Goal: Check status: Check status

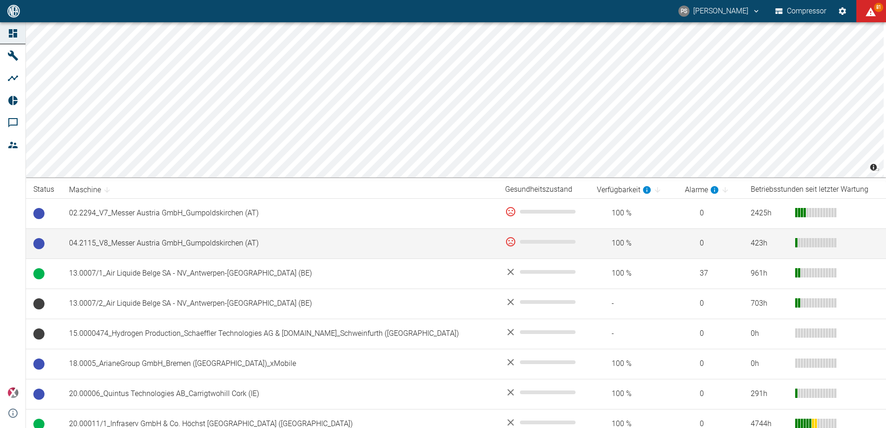
scroll to position [46, 0]
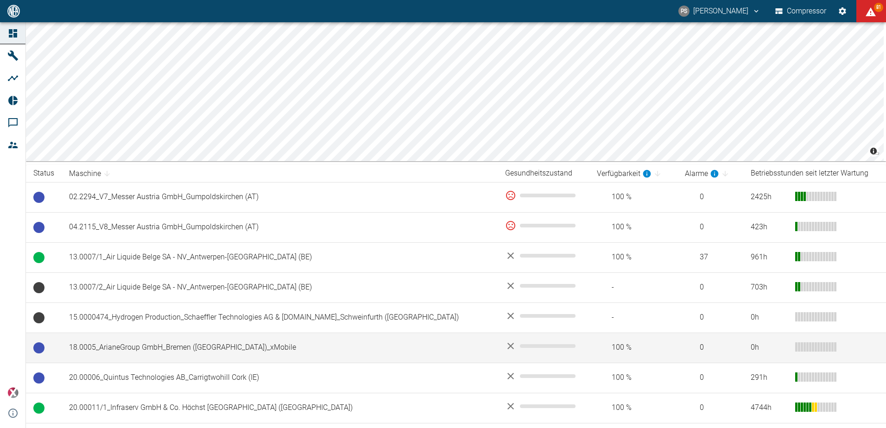
click at [165, 341] on td "18.0005_ArianeGroup GmbH_Bremen ([GEOGRAPHIC_DATA])_xMobile" at bounding box center [280, 348] width 436 height 30
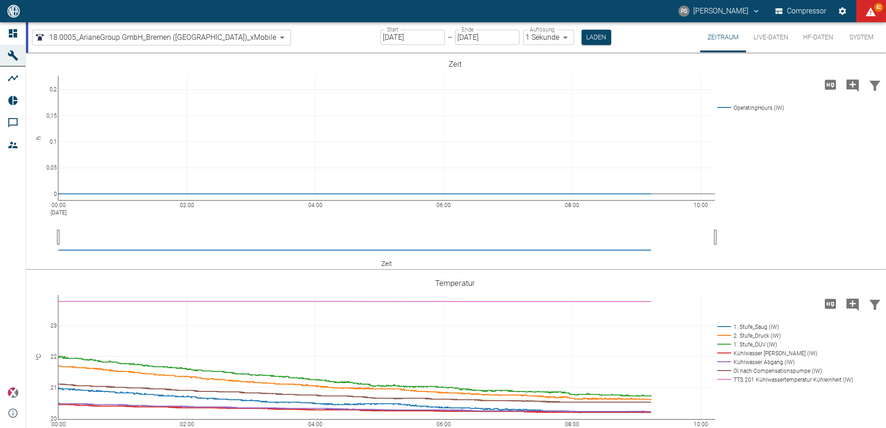
click at [814, 35] on button "HF-Daten" at bounding box center [818, 37] width 45 height 30
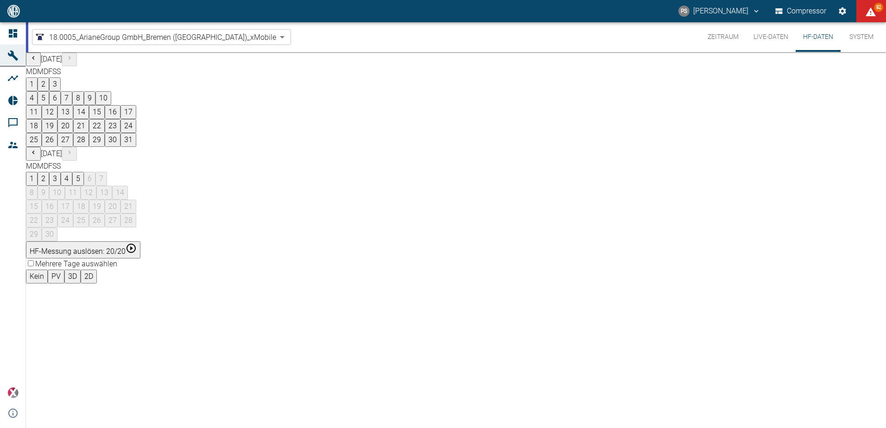
click at [72, 172] on button "4" at bounding box center [67, 179] width 12 height 14
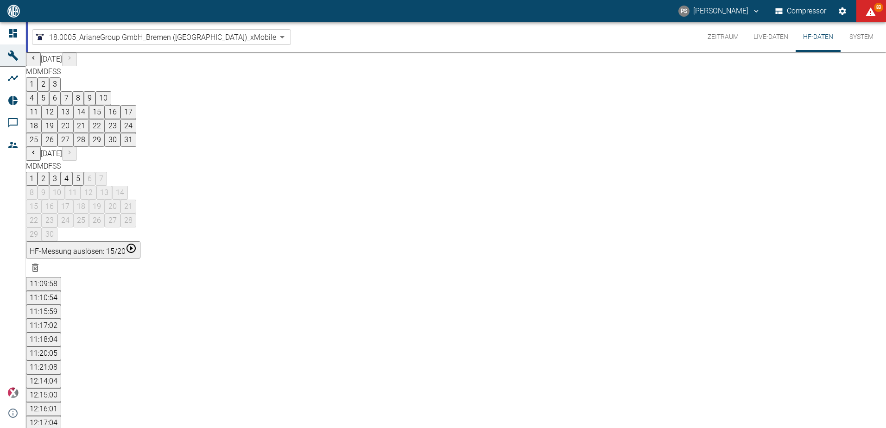
click at [73, 147] on button "27" at bounding box center [65, 140] width 16 height 14
click at [61, 402] on button "12:55:05" at bounding box center [43, 409] width 35 height 14
drag, startPoint x: 408, startPoint y: 299, endPoint x: 452, endPoint y: 296, distance: 44.6
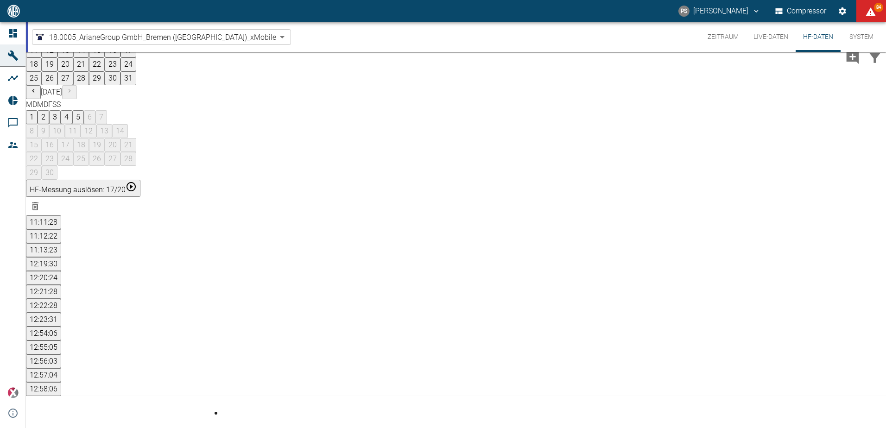
scroll to position [93, 0]
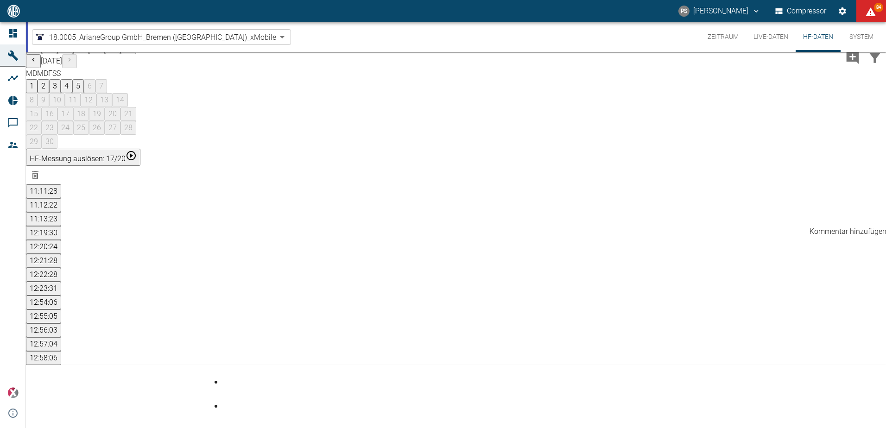
click at [847, 64] on icon "Kommentar hinzufügen" at bounding box center [853, 57] width 13 height 13
drag, startPoint x: 787, startPoint y: 216, endPoint x: 805, endPoint y: 234, distance: 25.9
click at [868, 65] on icon "Daten filtern" at bounding box center [875, 58] width 15 height 15
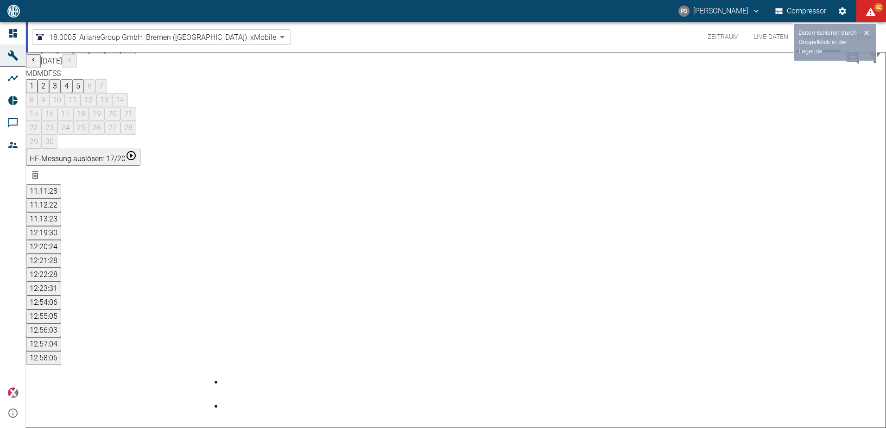
scroll to position [90, 0]
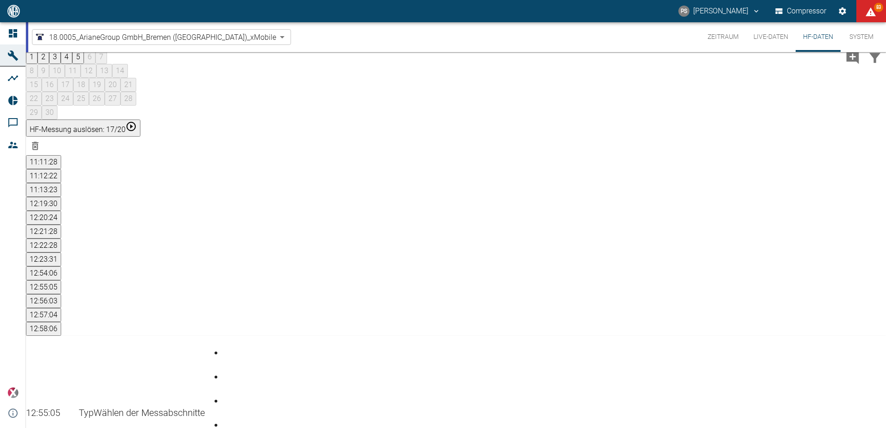
scroll to position [0, 0]
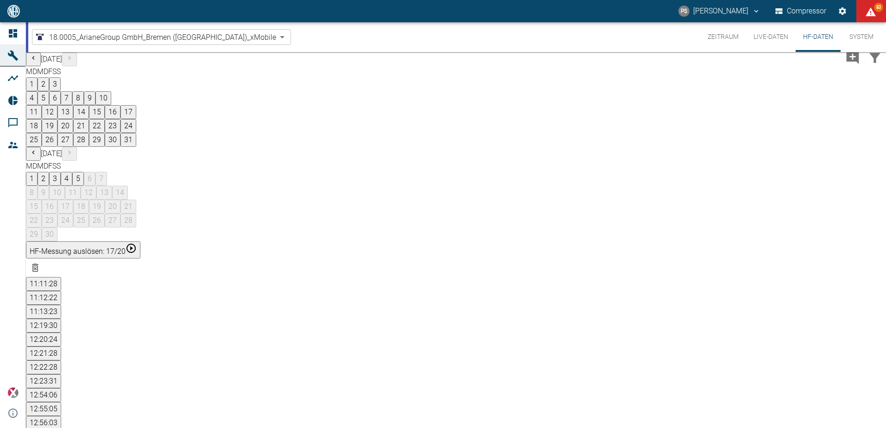
drag, startPoint x: 217, startPoint y: 296, endPoint x: 619, endPoint y: 290, distance: 402.0
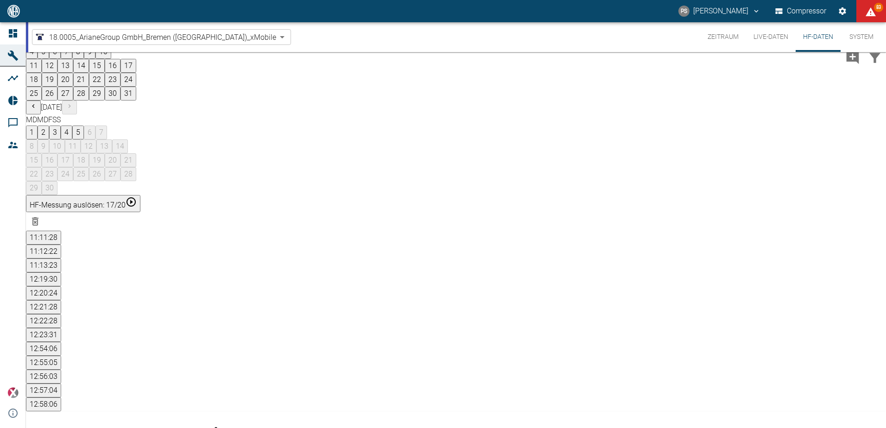
click at [446, 158] on div "1 2 3 4 5 6 7 8 9 10 11 12 13 14 15 16 17 18 19 20 21 22 23 24 25 26 27 28 29 30" at bounding box center [456, 161] width 860 height 70
click at [466, 172] on div "August 2025 M D M D F S S 1 2 3 4 5 6 7 8 9 10 11 12 13 14 15 16 17 18 19 20 21…" at bounding box center [456, 100] width 860 height 189
click at [61, 231] on button "11:11:28" at bounding box center [43, 238] width 35 height 14
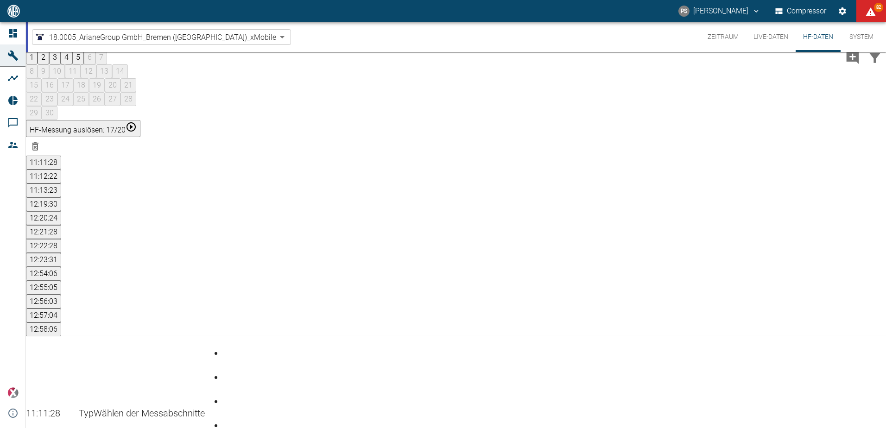
scroll to position [122, 0]
drag, startPoint x: 352, startPoint y: 200, endPoint x: 487, endPoint y: 202, distance: 135.4
drag, startPoint x: 357, startPoint y: 202, endPoint x: 476, endPoint y: 200, distance: 118.2
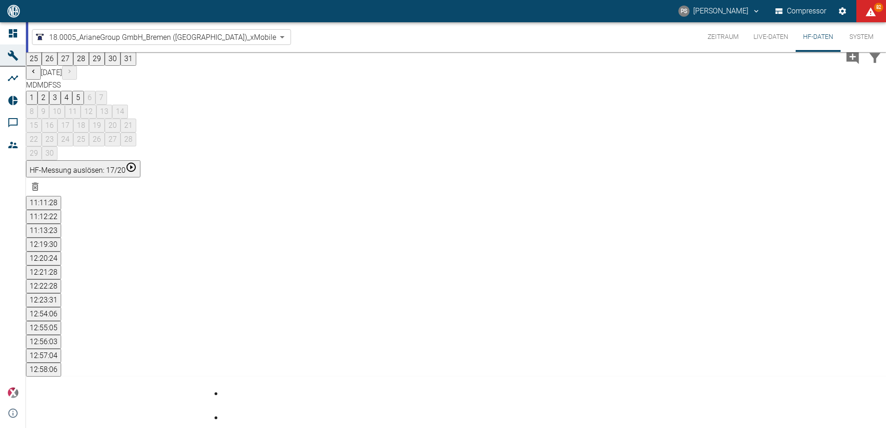
scroll to position [76, 0]
click at [61, 299] on button "12:23:31" at bounding box center [43, 306] width 35 height 14
drag, startPoint x: 355, startPoint y: 220, endPoint x: 428, endPoint y: 216, distance: 73.4
click at [61, 271] on button "12:21:28" at bounding box center [43, 278] width 35 height 14
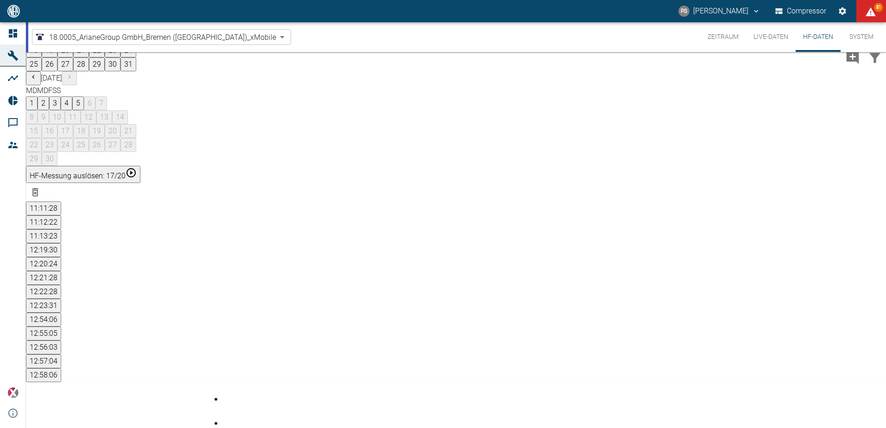
scroll to position [76, 0]
drag, startPoint x: 509, startPoint y: 226, endPoint x: 597, endPoint y: 223, distance: 88.1
click at [61, 369] on button "12:58:06" at bounding box center [43, 376] width 35 height 14
drag, startPoint x: 323, startPoint y: 220, endPoint x: 376, endPoint y: 218, distance: 53.4
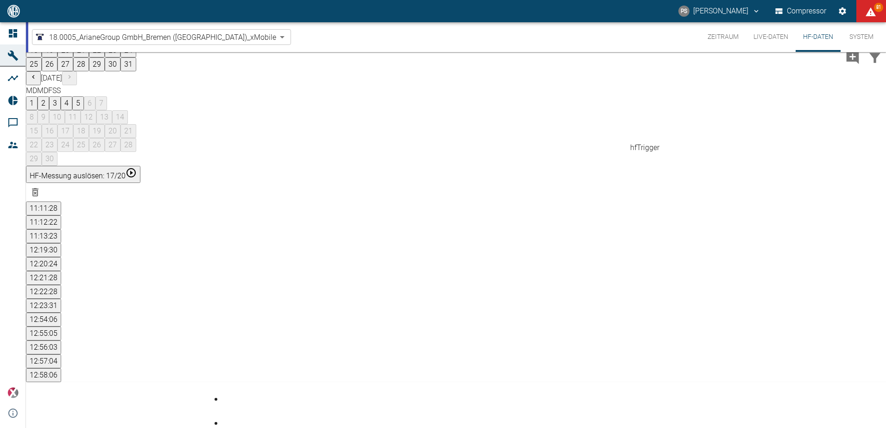
click at [61, 355] on button "12:57:04" at bounding box center [43, 362] width 35 height 14
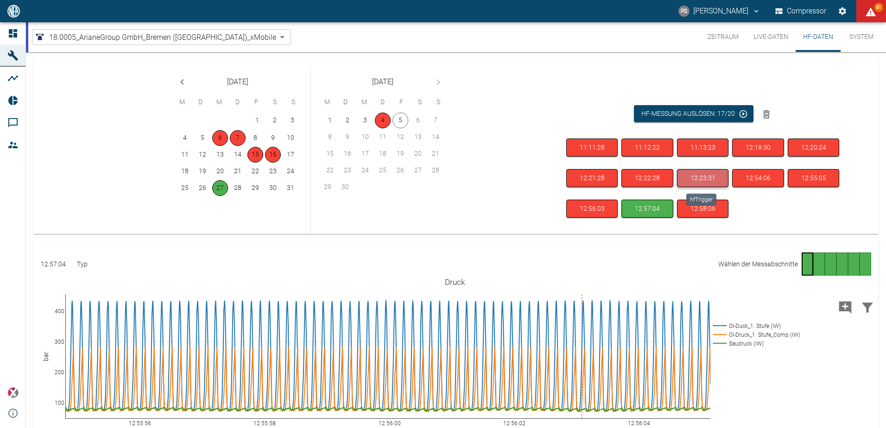
click at [705, 176] on button "12:23:31" at bounding box center [702, 178] width 51 height 18
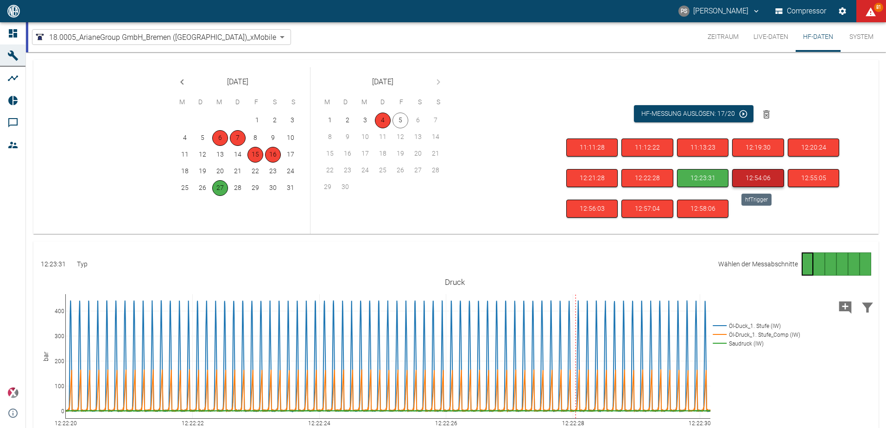
click at [744, 179] on button "12:54:06" at bounding box center [757, 178] width 51 height 18
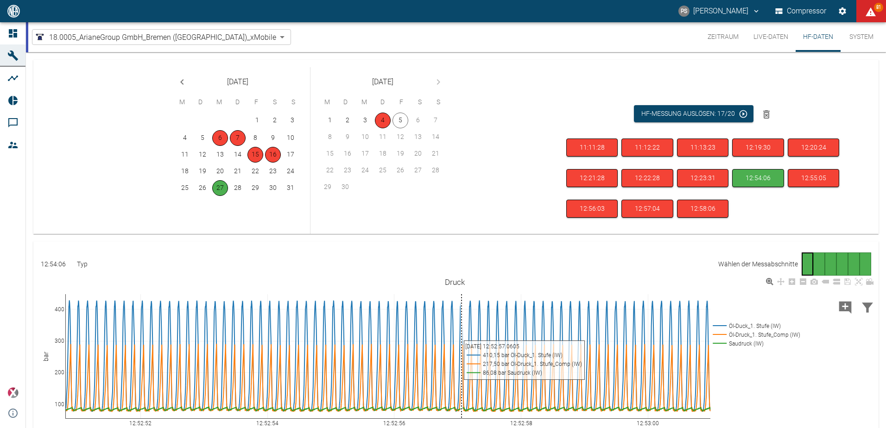
drag, startPoint x: 384, startPoint y: 294, endPoint x: 462, endPoint y: 299, distance: 78.0
click at [462, 299] on div "12:52:52 Aug 27, 2025 12:52:54 12:52:56 12:52:58 12:53:00 100 200 300 400 Öl-Du…" at bounding box center [454, 380] width 843 height 209
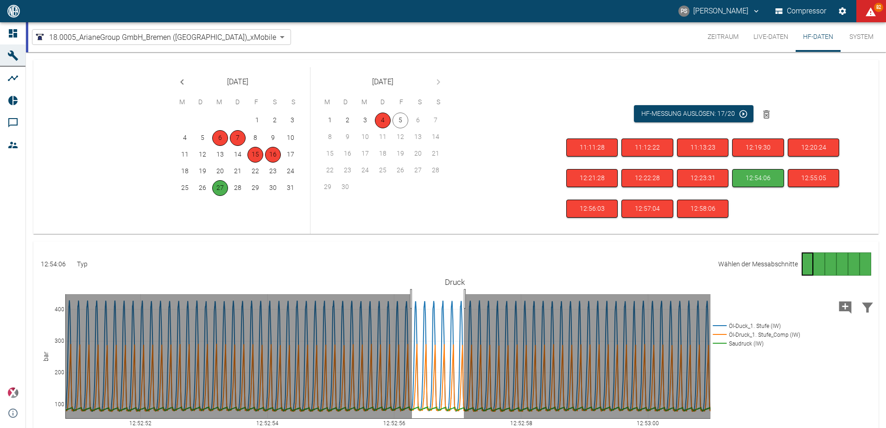
drag, startPoint x: 464, startPoint y: 299, endPoint x: 412, endPoint y: 301, distance: 52.0
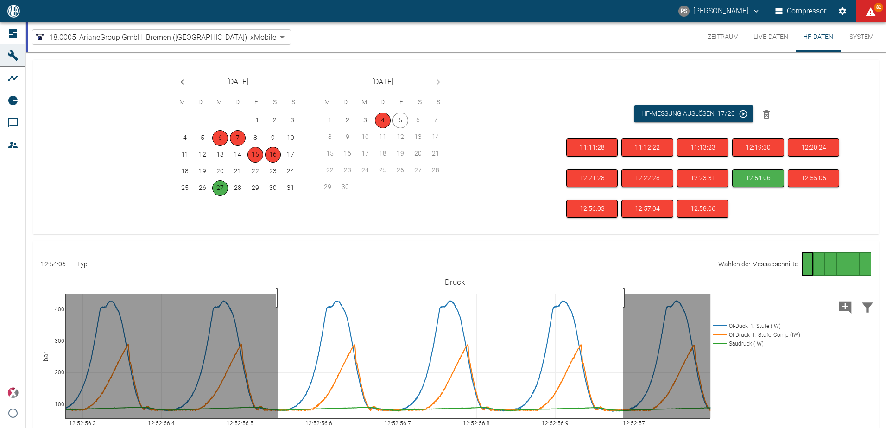
drag, startPoint x: 278, startPoint y: 298, endPoint x: 623, endPoint y: 302, distance: 345.4
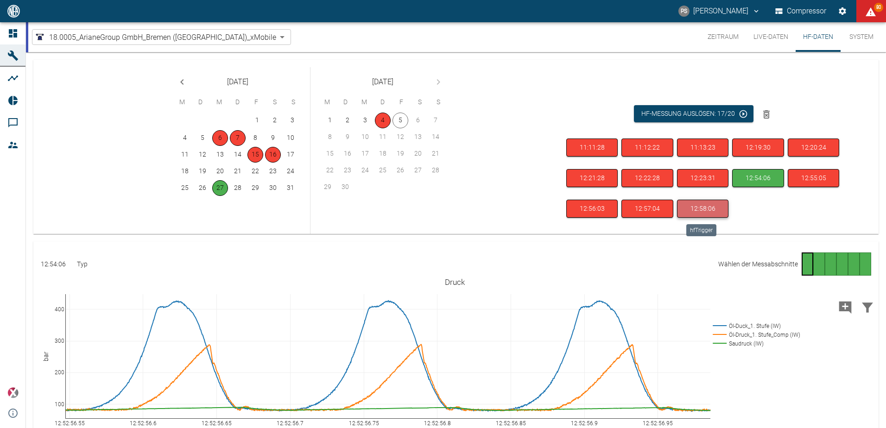
click at [710, 204] on button "12:58:06" at bounding box center [702, 209] width 51 height 18
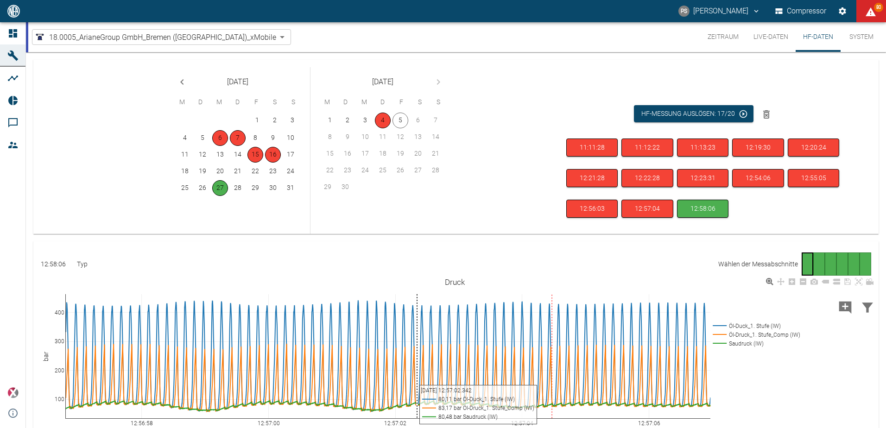
scroll to position [46, 0]
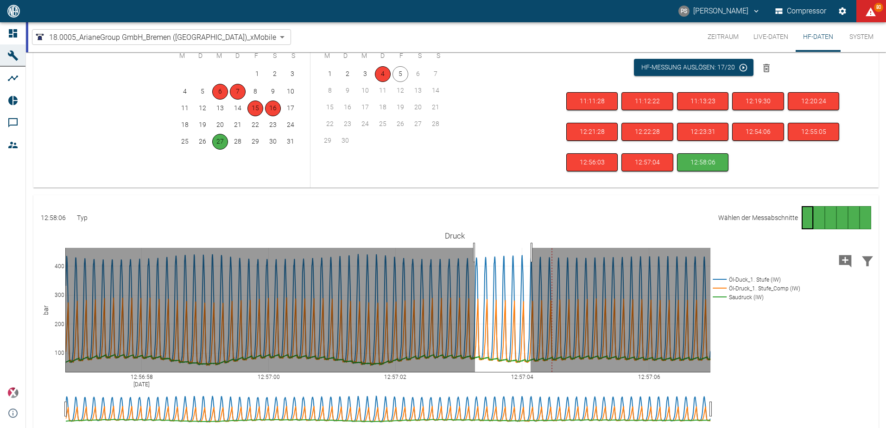
drag, startPoint x: 475, startPoint y: 253, endPoint x: 531, endPoint y: 253, distance: 55.6
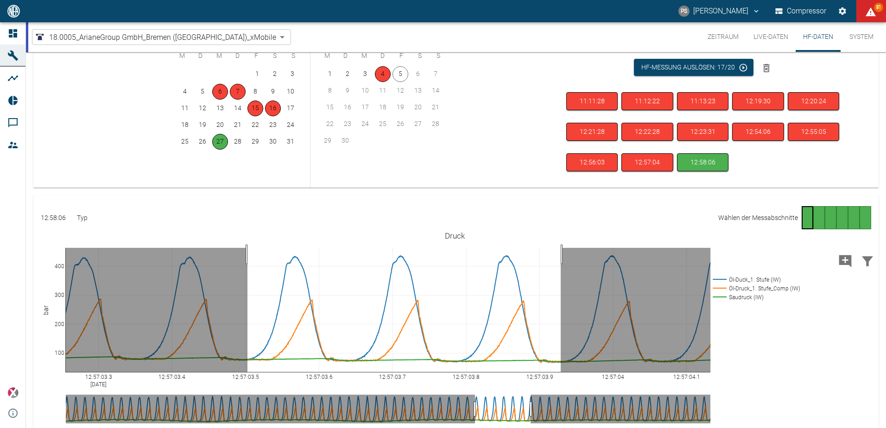
drag, startPoint x: 248, startPoint y: 255, endPoint x: 562, endPoint y: 253, distance: 314.8
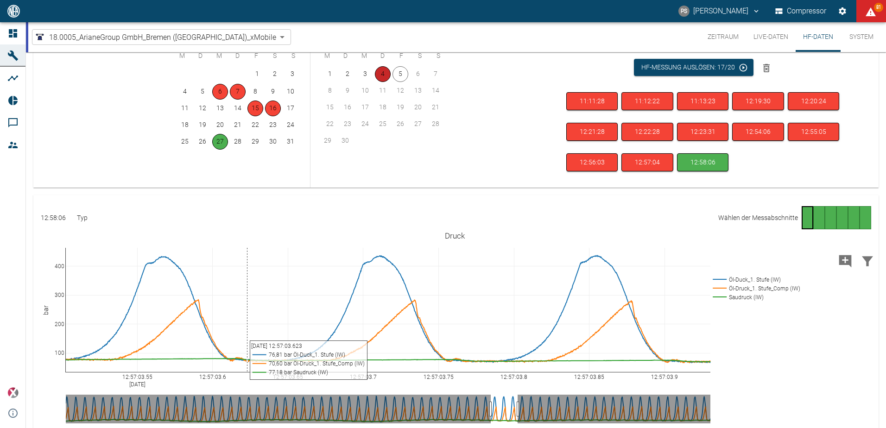
click at [388, 76] on button "4" at bounding box center [383, 74] width 16 height 16
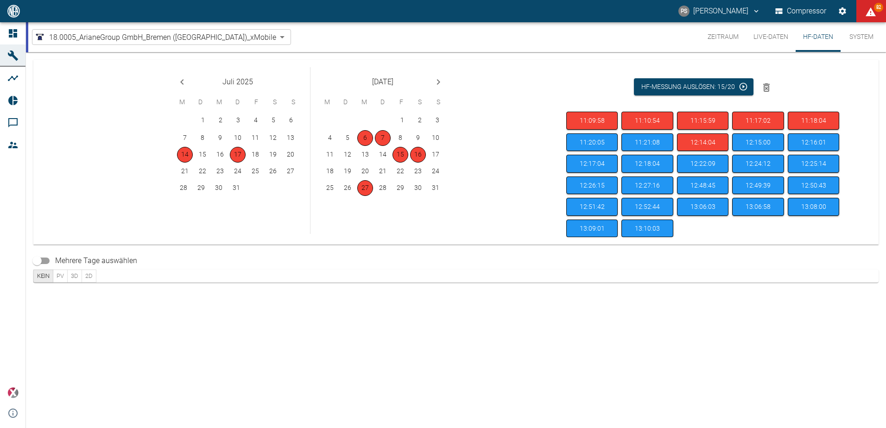
click at [435, 86] on icon "Next month" at bounding box center [438, 81] width 11 height 11
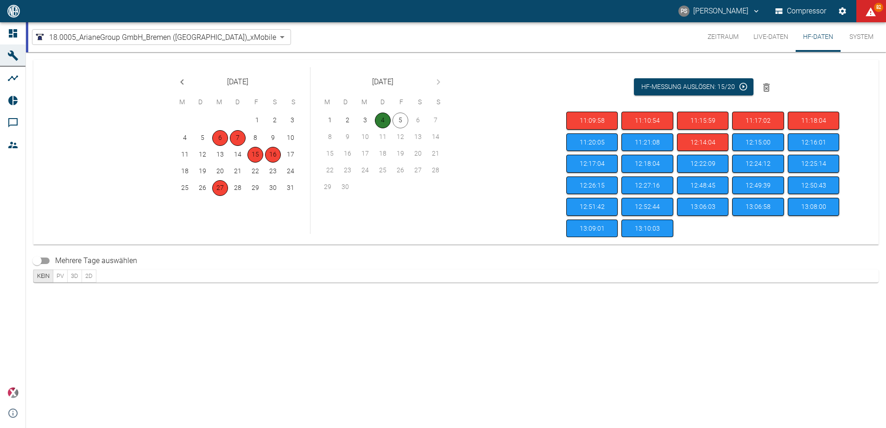
click at [387, 118] on button "4" at bounding box center [383, 121] width 16 height 16
click at [703, 143] on button "12:14:04" at bounding box center [702, 143] width 51 height 18
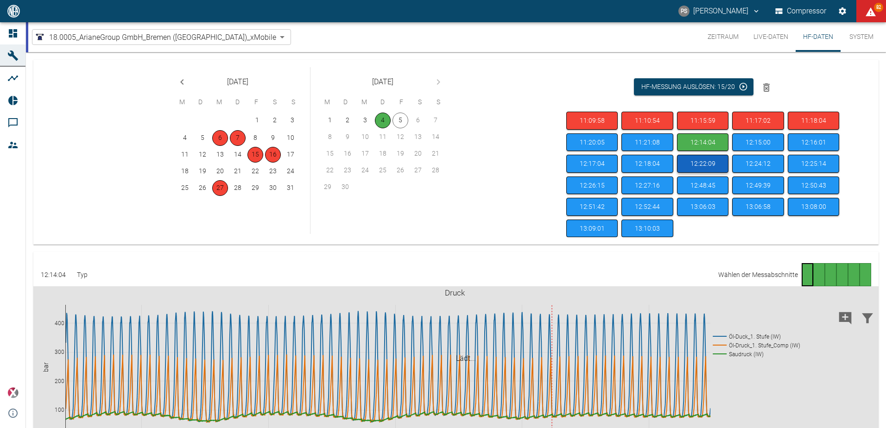
click at [713, 166] on button "12:22:09" at bounding box center [702, 164] width 51 height 18
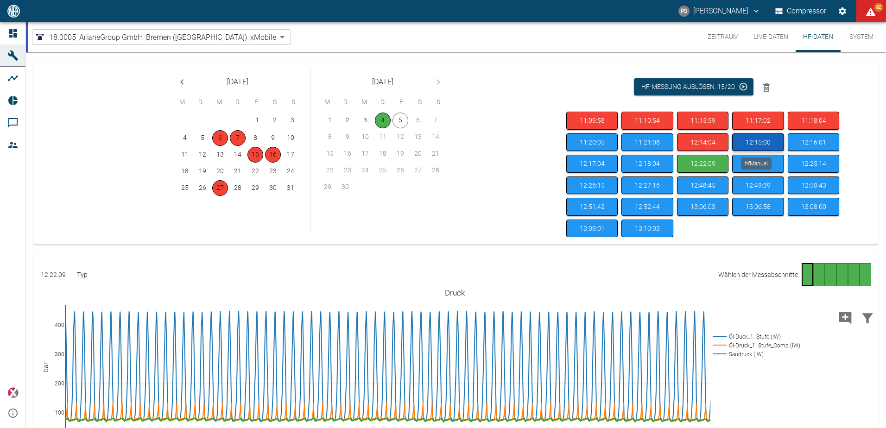
click at [751, 141] on button "12:15:00" at bounding box center [757, 143] width 51 height 18
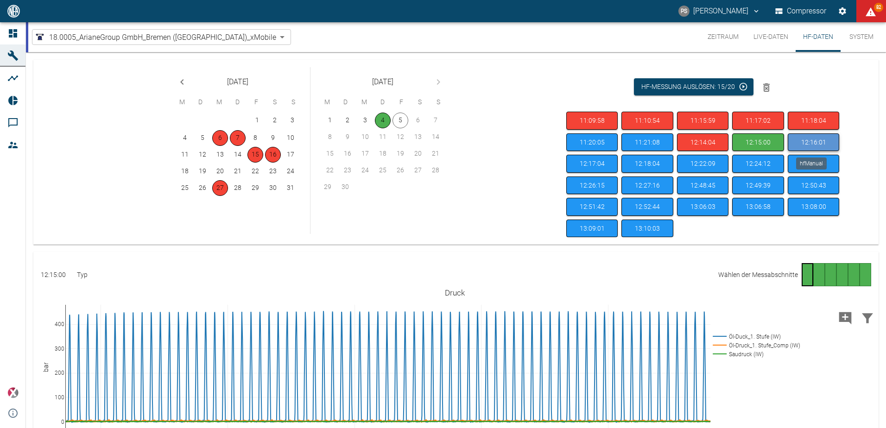
click at [815, 142] on button "12:16:01" at bounding box center [813, 143] width 51 height 18
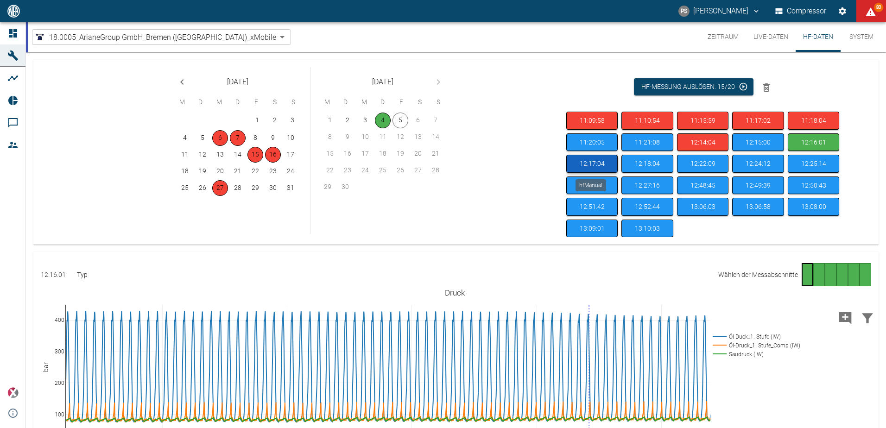
click at [589, 166] on button "12:17:04" at bounding box center [592, 164] width 51 height 18
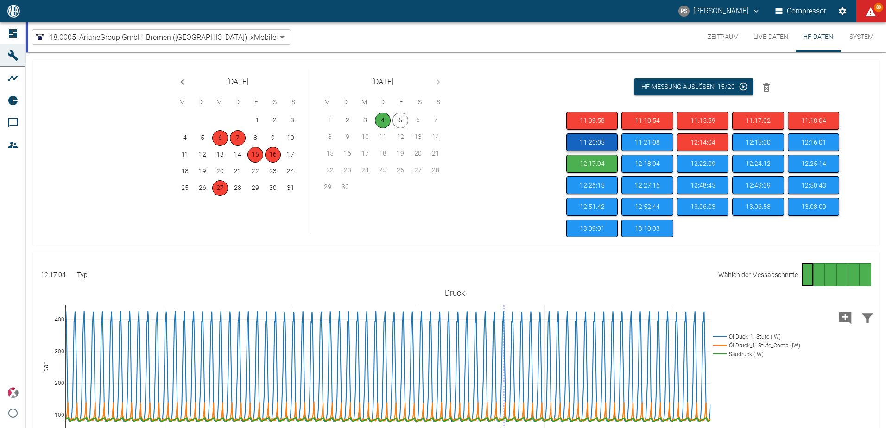
click at [601, 142] on button "11:20:05" at bounding box center [592, 143] width 51 height 18
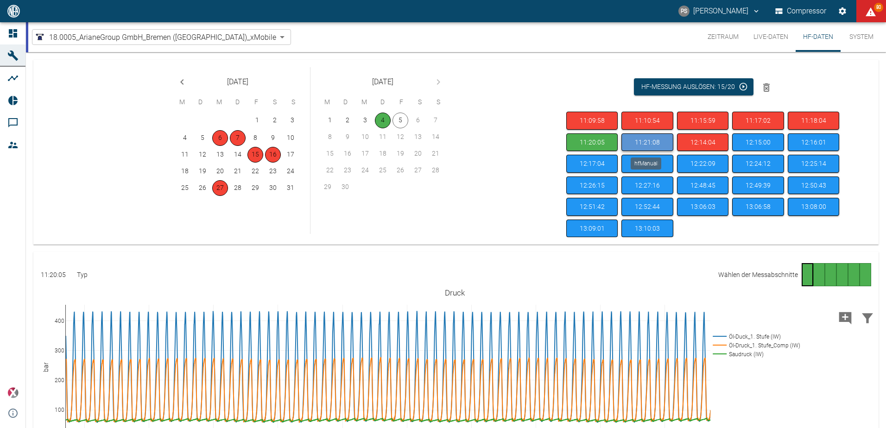
click at [650, 146] on button "11:21:08" at bounding box center [647, 143] width 51 height 18
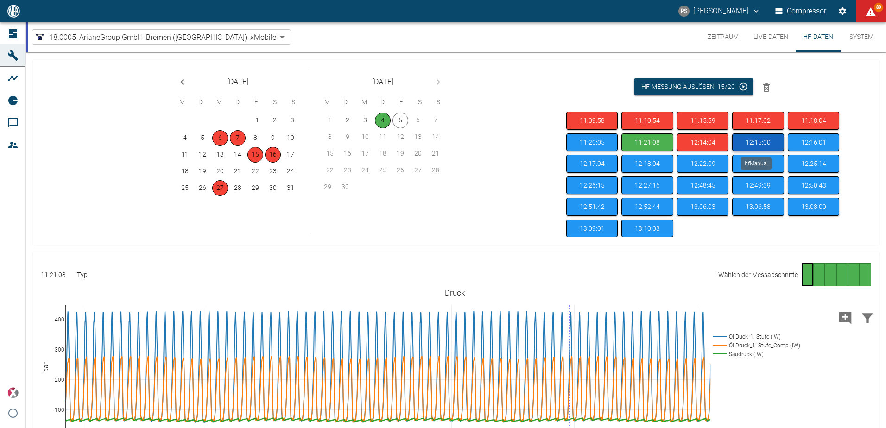
click at [745, 145] on button "12:15:00" at bounding box center [757, 143] width 51 height 18
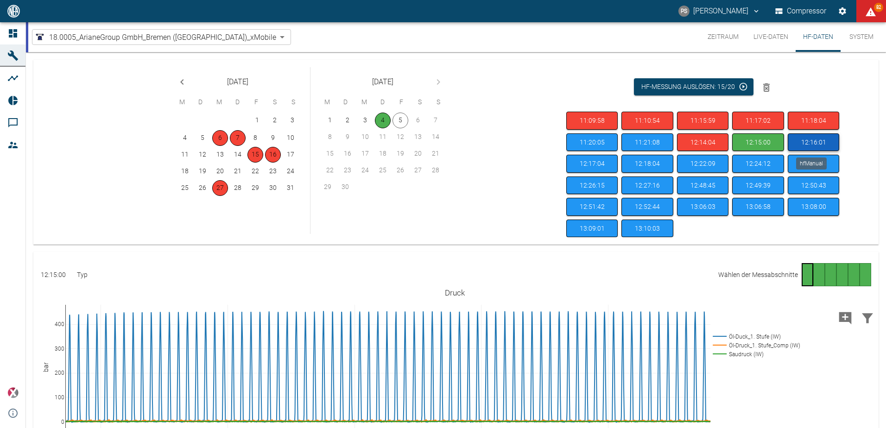
click at [812, 140] on button "12:16:01" at bounding box center [813, 143] width 51 height 18
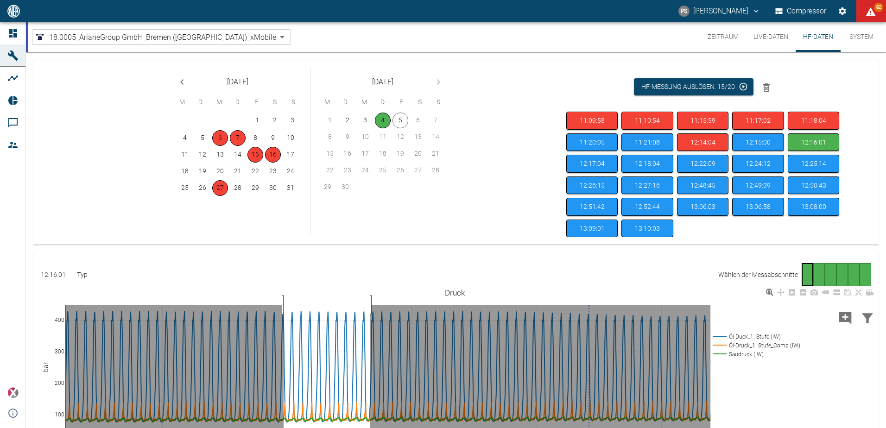
drag, startPoint x: 284, startPoint y: 305, endPoint x: 372, endPoint y: 305, distance: 88.5
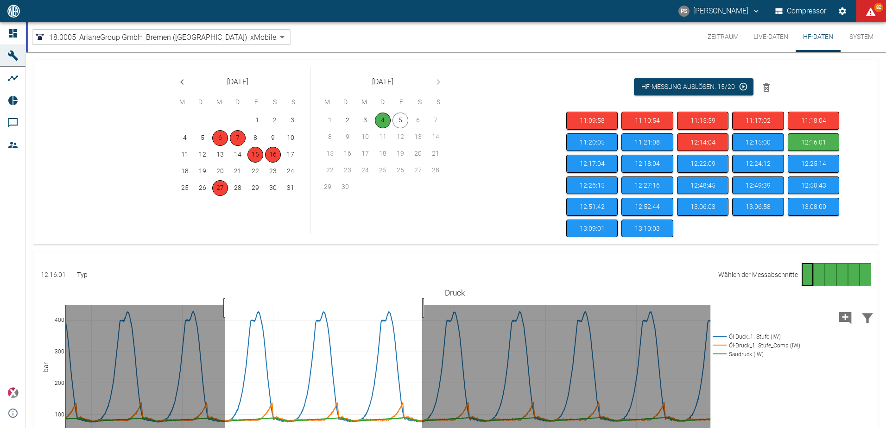
drag, startPoint x: 225, startPoint y: 308, endPoint x: 422, endPoint y: 308, distance: 197.0
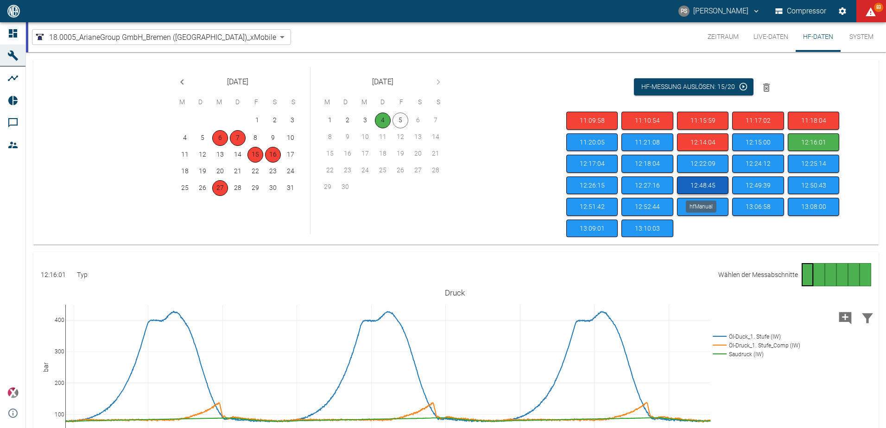
drag, startPoint x: 707, startPoint y: 185, endPoint x: 675, endPoint y: 185, distance: 31.5
click at [707, 185] on button "12:48:45" at bounding box center [702, 186] width 51 height 18
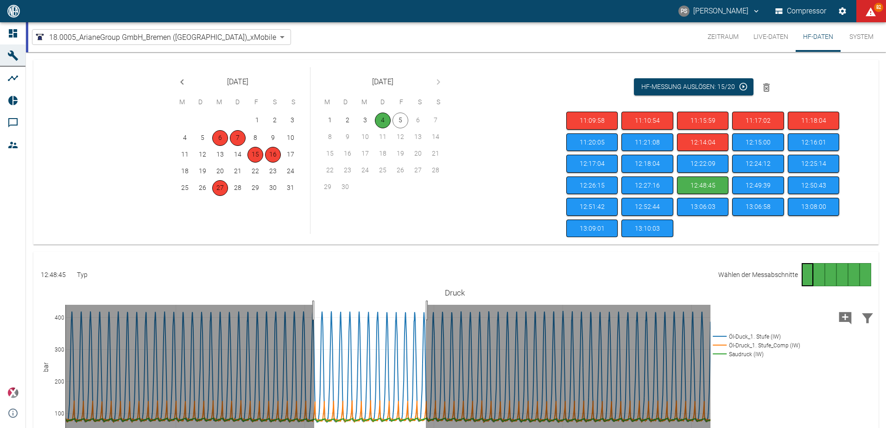
drag, startPoint x: 314, startPoint y: 311, endPoint x: 426, endPoint y: 312, distance: 111.7
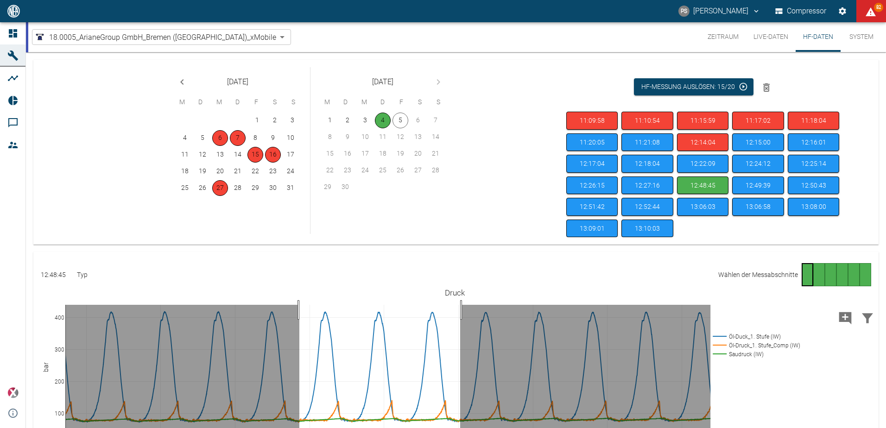
drag, startPoint x: 299, startPoint y: 310, endPoint x: 460, endPoint y: 310, distance: 160.9
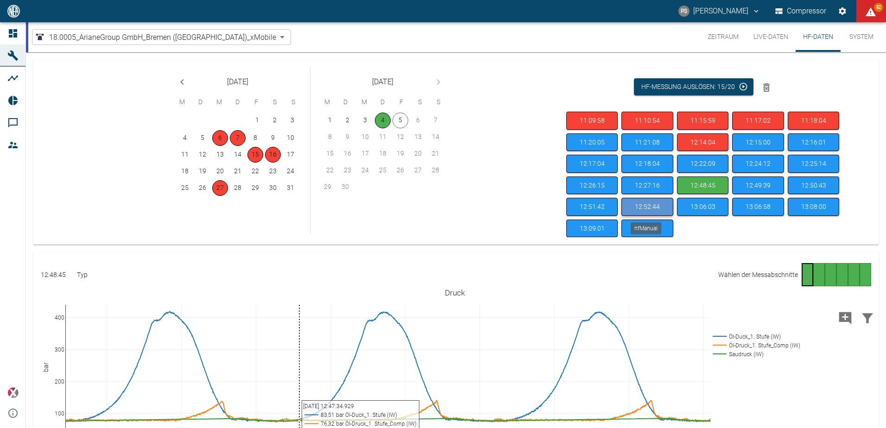
click at [649, 209] on button "12:52:44" at bounding box center [647, 207] width 51 height 18
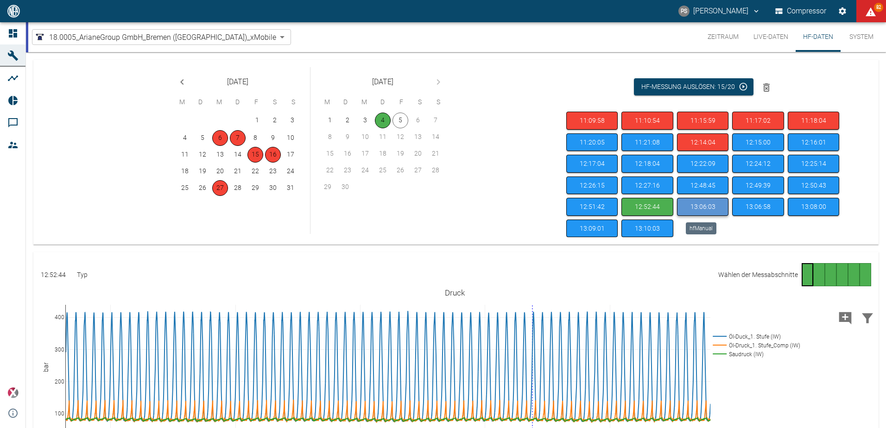
click at [696, 205] on button "13:06:03" at bounding box center [702, 207] width 51 height 18
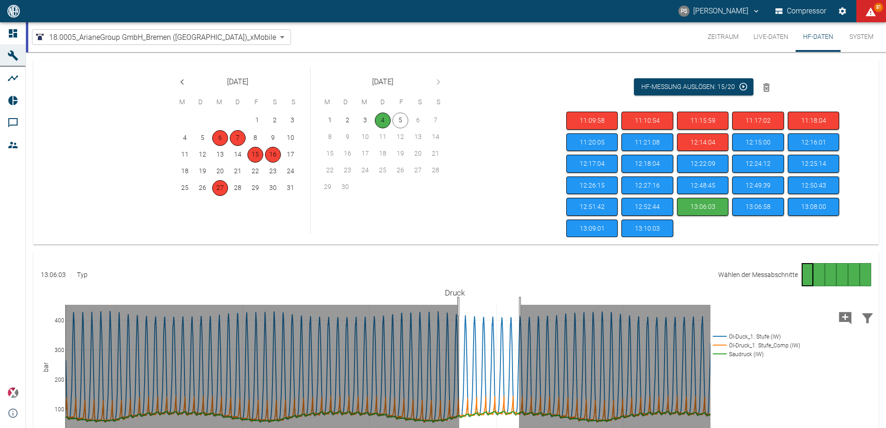
drag, startPoint x: 459, startPoint y: 307, endPoint x: 519, endPoint y: 307, distance: 59.8
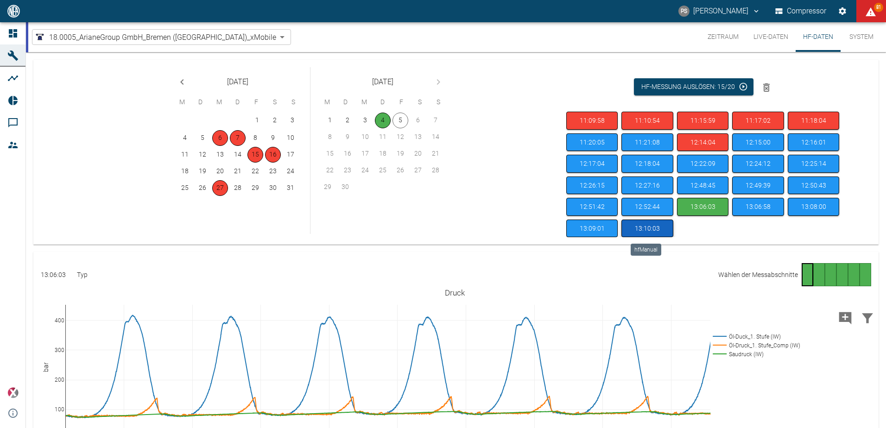
click at [632, 225] on button "13:10:03" at bounding box center [647, 229] width 51 height 18
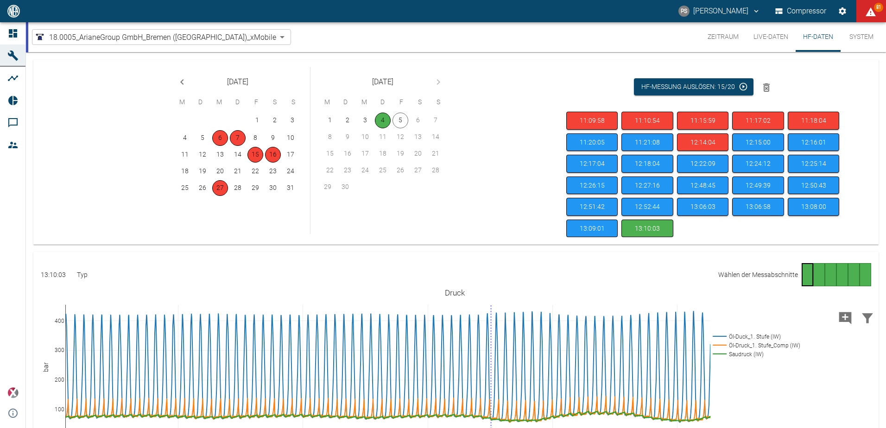
drag, startPoint x: 403, startPoint y: 310, endPoint x: 461, endPoint y: 311, distance: 58.0
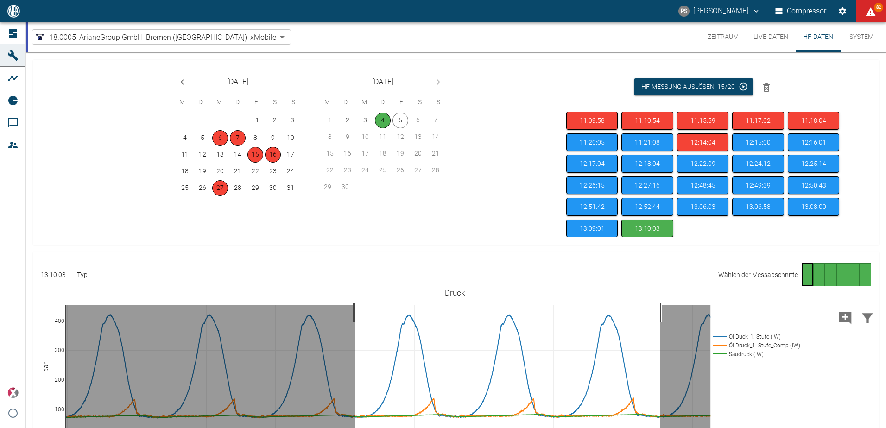
drag, startPoint x: 355, startPoint y: 313, endPoint x: 661, endPoint y: 307, distance: 305.6
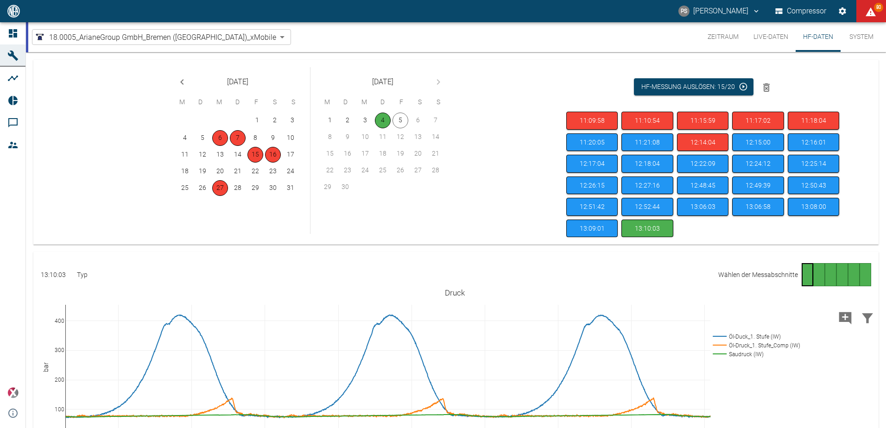
click at [772, 31] on button "Live-Daten" at bounding box center [771, 37] width 50 height 30
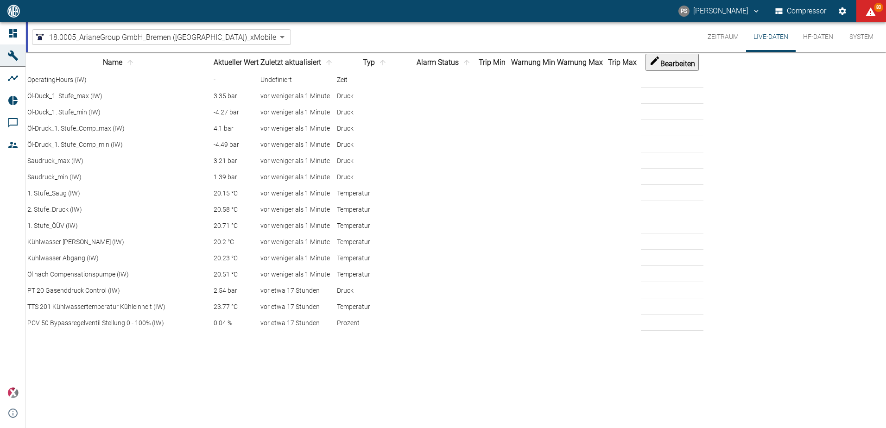
click at [730, 41] on button "Zeitraum" at bounding box center [723, 37] width 46 height 30
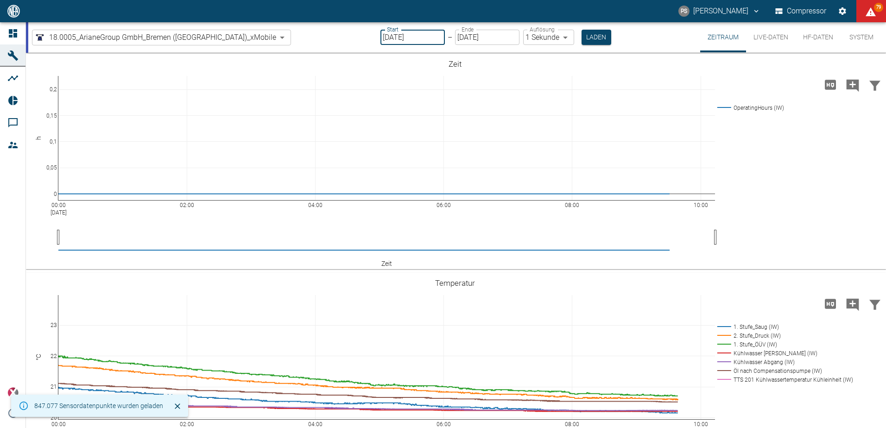
click at [387, 37] on input "05.09.2025" at bounding box center [413, 37] width 64 height 15
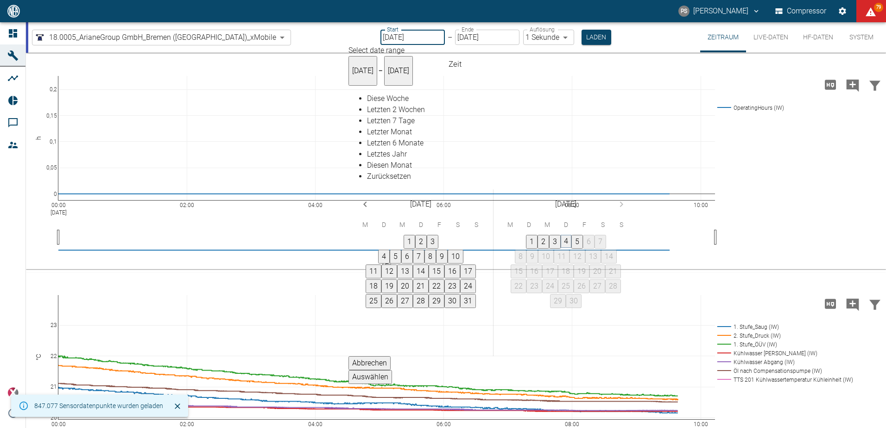
click at [572, 235] on button "4" at bounding box center [566, 241] width 11 height 13
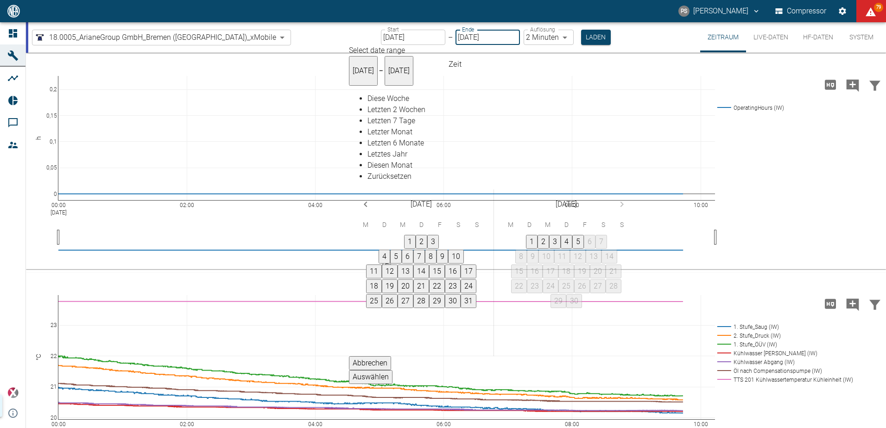
type input "[DATE]"
type input "2min"
click at [573, 235] on button "4" at bounding box center [567, 242] width 12 height 14
type input "[DATE]"
type input "1sec"
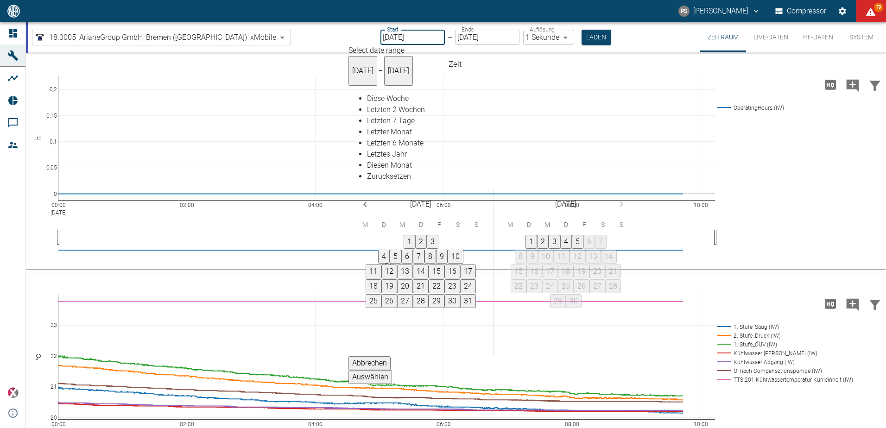
click at [392, 370] on button "Auswählen" at bounding box center [371, 377] width 44 height 14
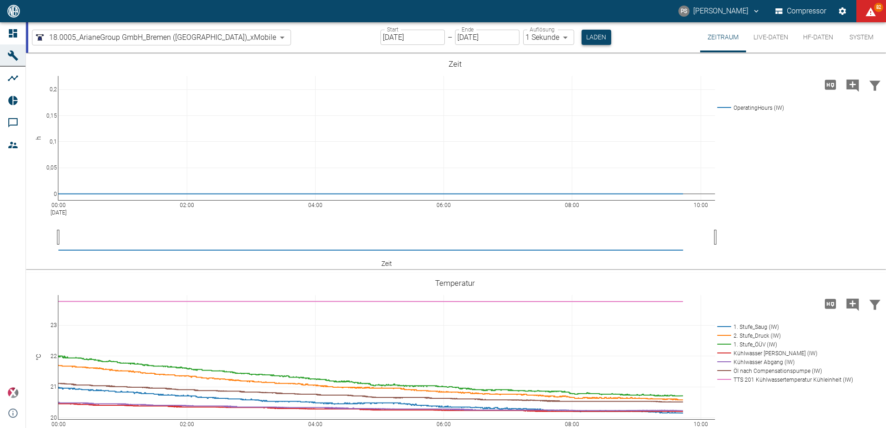
click at [582, 33] on button "Laden" at bounding box center [597, 37] width 30 height 15
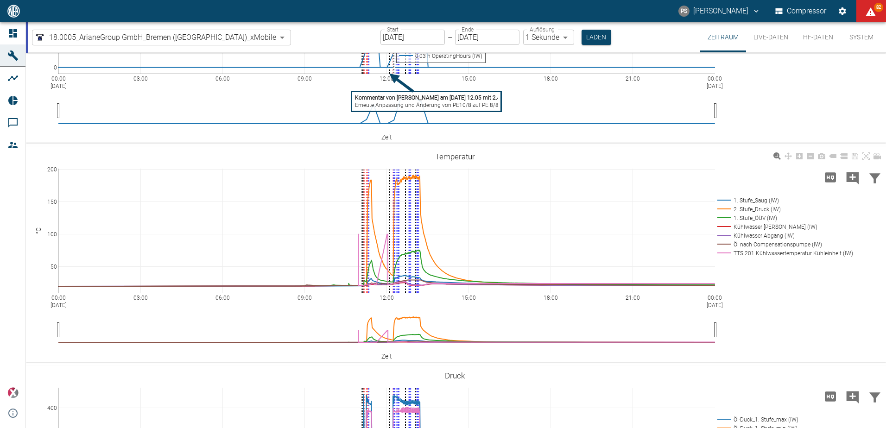
scroll to position [139, 0]
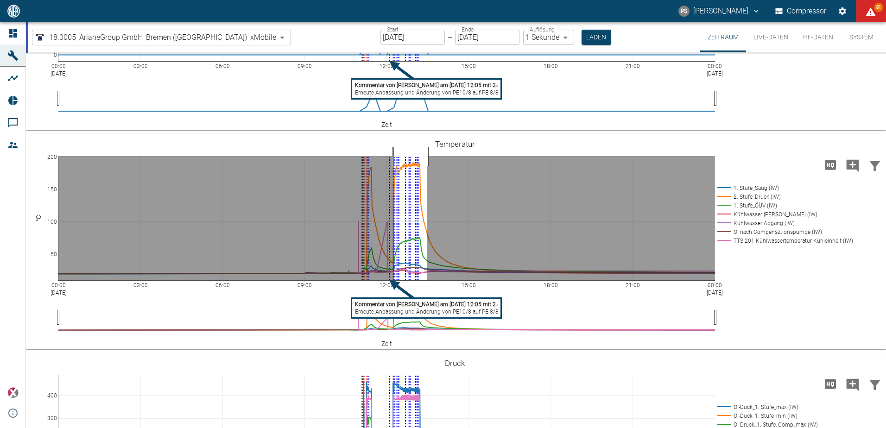
drag, startPoint x: 394, startPoint y: 157, endPoint x: 427, endPoint y: 162, distance: 33.3
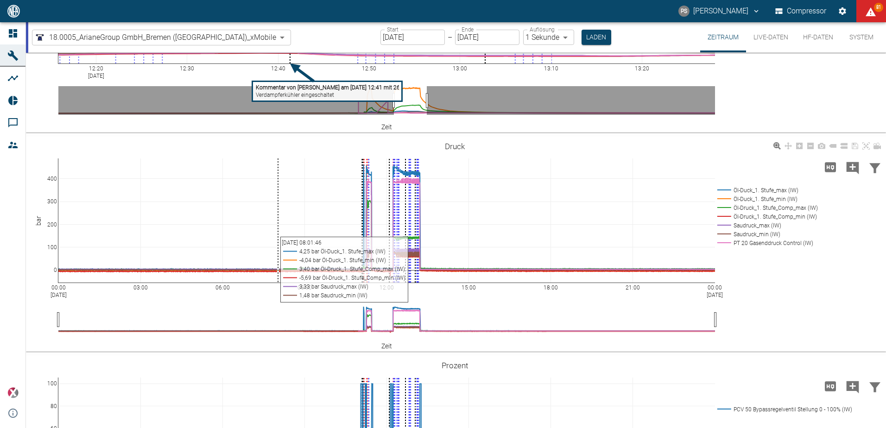
scroll to position [371, 0]
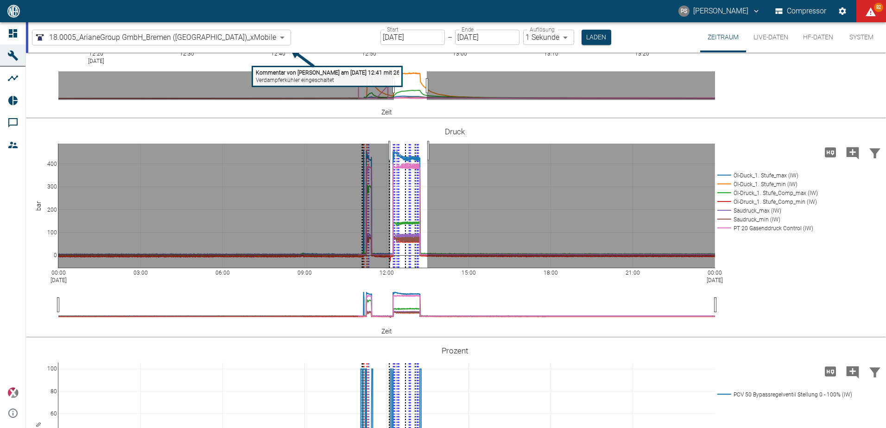
drag, startPoint x: 427, startPoint y: 151, endPoint x: 390, endPoint y: 159, distance: 37.9
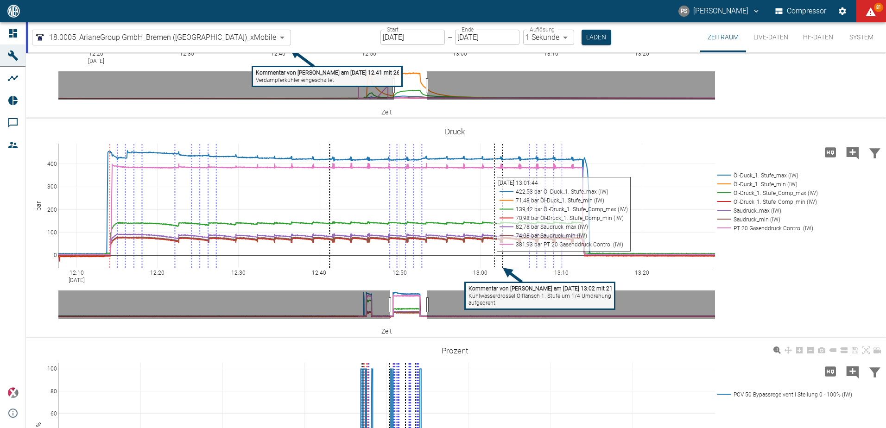
scroll to position [503, 0]
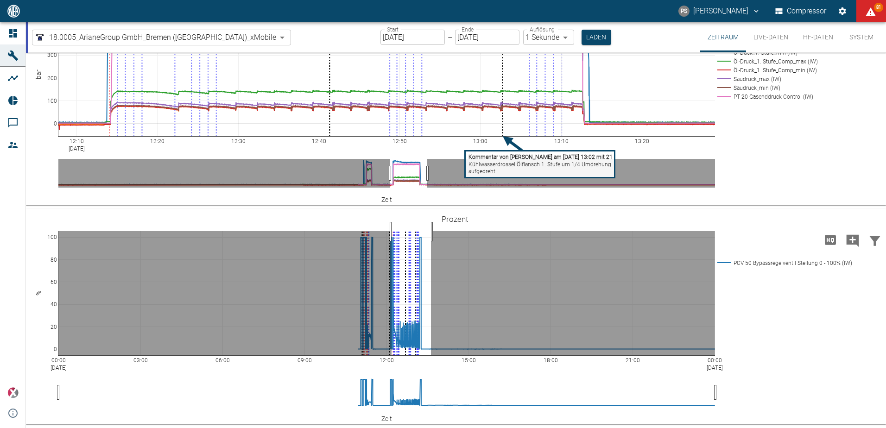
drag, startPoint x: 431, startPoint y: 232, endPoint x: 392, endPoint y: 231, distance: 39.4
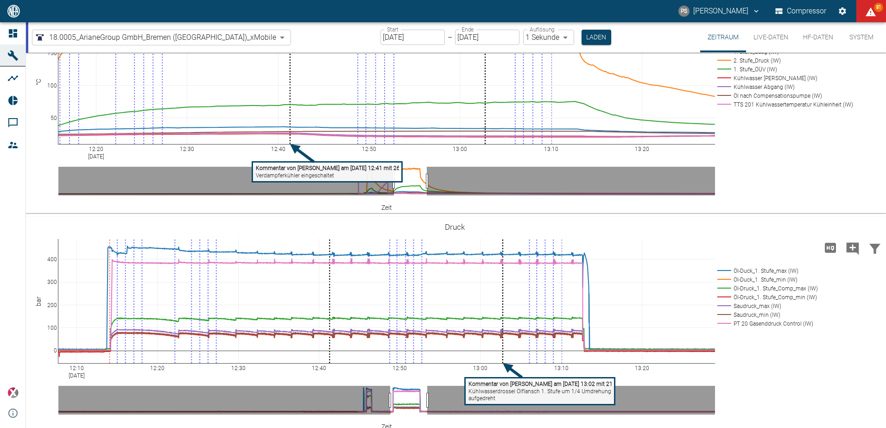
scroll to position [224, 0]
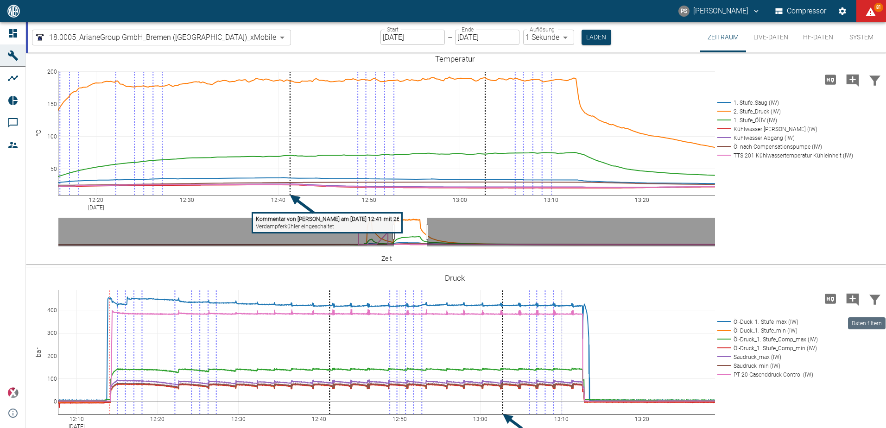
click at [870, 298] on icon "Daten filtern" at bounding box center [875, 300] width 11 height 10
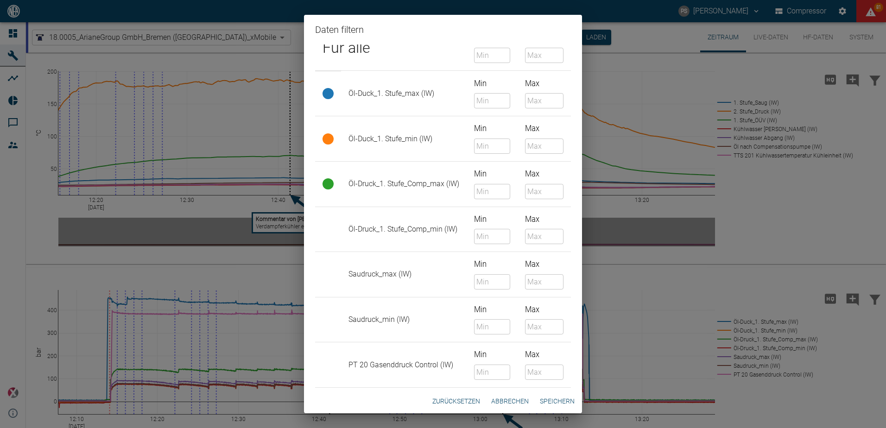
scroll to position [27, 0]
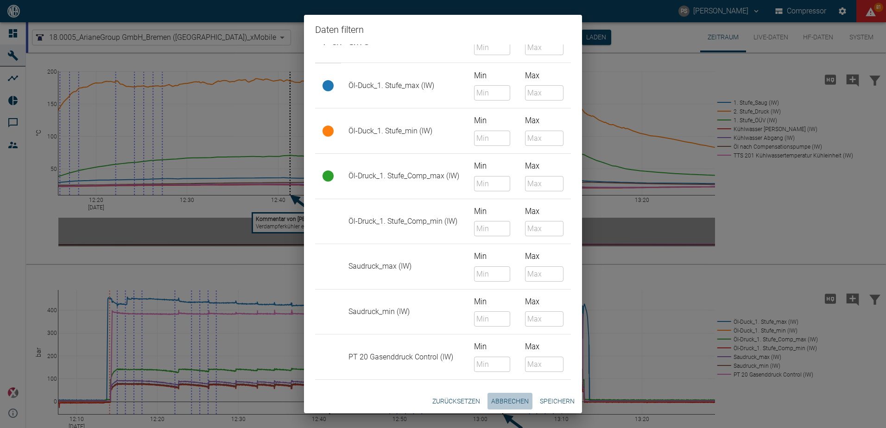
click at [518, 399] on button "Abbrechen" at bounding box center [510, 401] width 45 height 17
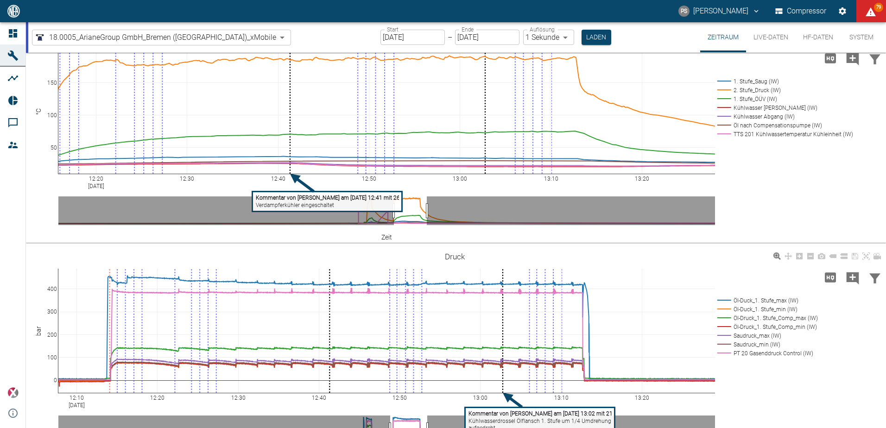
scroll to position [224, 0]
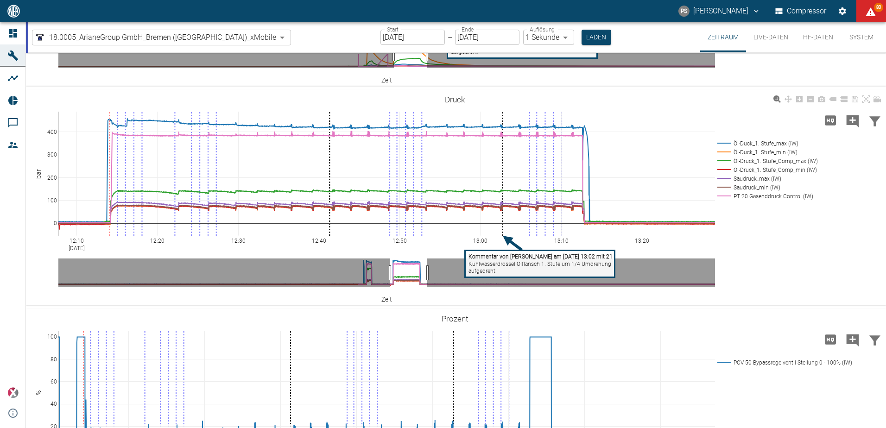
scroll to position [503, 0]
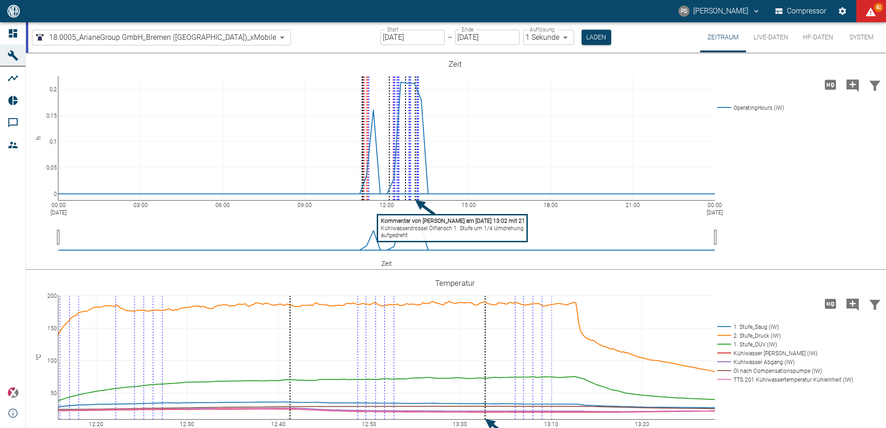
scroll to position [503, 0]
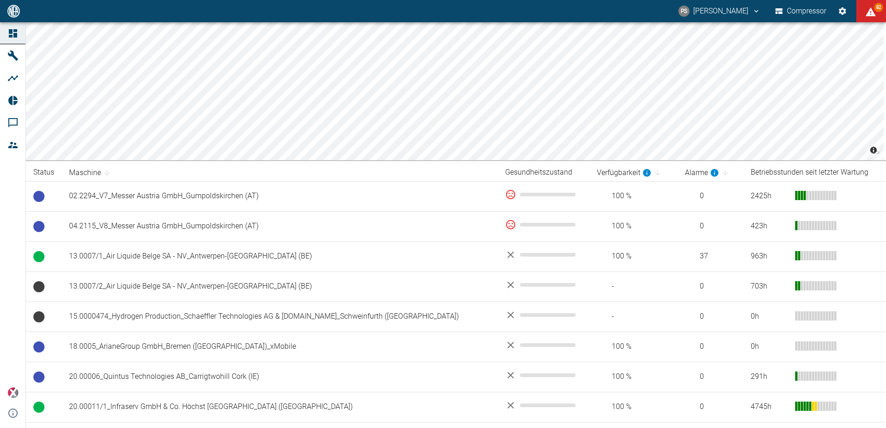
scroll to position [30, 0]
